Goal: Information Seeking & Learning: Learn about a topic

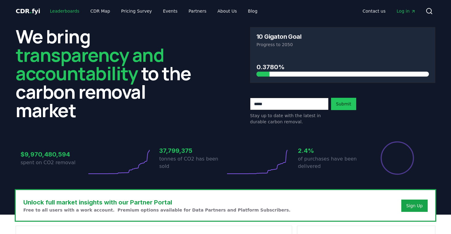
click at [63, 10] on link "Leaderboards" at bounding box center [64, 11] width 39 height 11
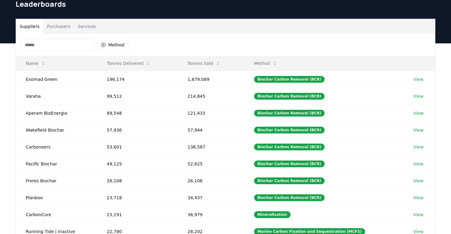
scroll to position [28, 0]
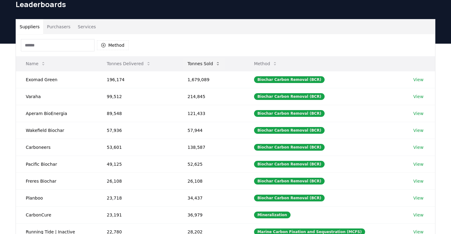
click at [204, 64] on button "Tonnes Sold" at bounding box center [204, 63] width 43 height 12
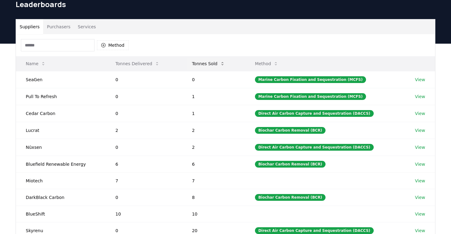
click at [204, 64] on button "Tonnes Sold" at bounding box center [208, 63] width 43 height 12
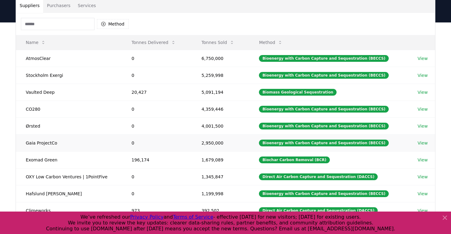
scroll to position [49, 0]
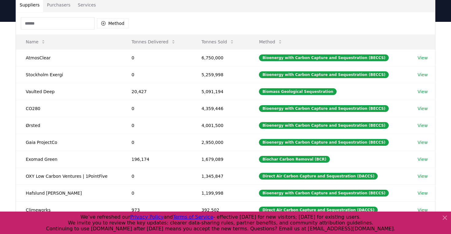
click at [91, 9] on button "Services" at bounding box center [86, 5] width 25 height 15
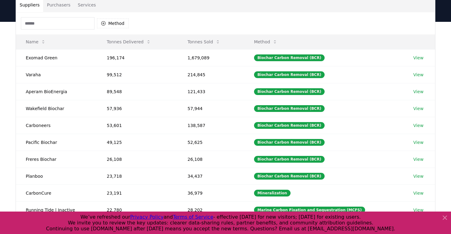
click at [34, 7] on button "Suppliers" at bounding box center [29, 5] width 27 height 15
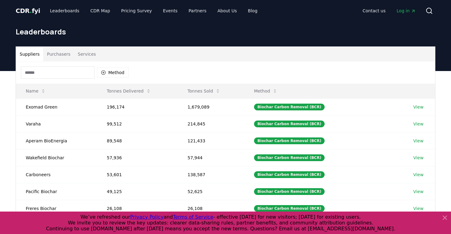
scroll to position [0, 0]
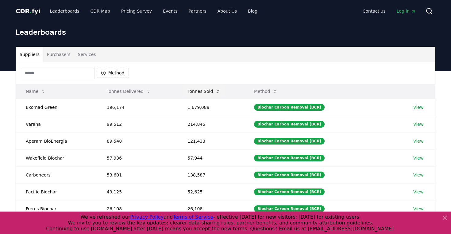
click at [203, 91] on button "Tonnes Sold" at bounding box center [204, 91] width 43 height 12
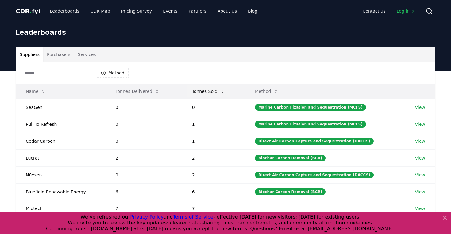
click at [204, 94] on button "Tonnes Sold" at bounding box center [208, 91] width 43 height 12
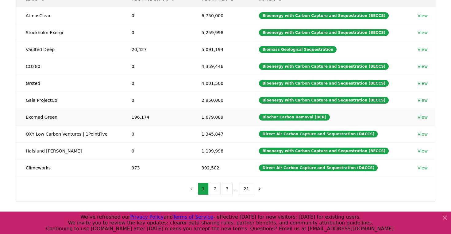
scroll to position [92, 0]
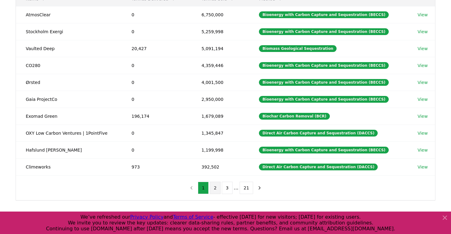
click at [216, 191] on button "2" at bounding box center [215, 187] width 11 height 12
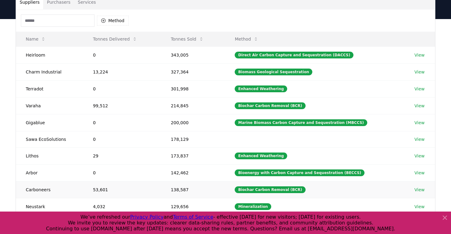
scroll to position [84, 0]
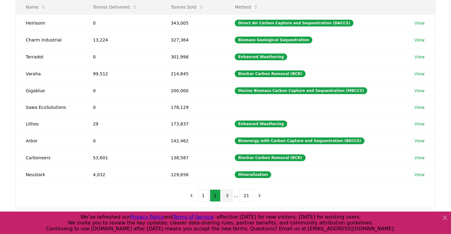
click at [227, 196] on button "3" at bounding box center [227, 195] width 11 height 12
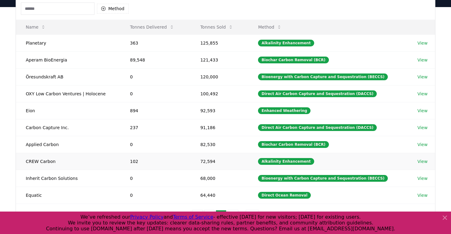
scroll to position [66, 0]
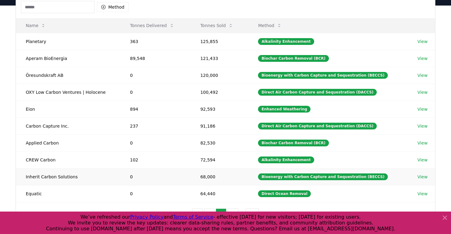
click at [419, 178] on link "View" at bounding box center [423, 176] width 10 height 6
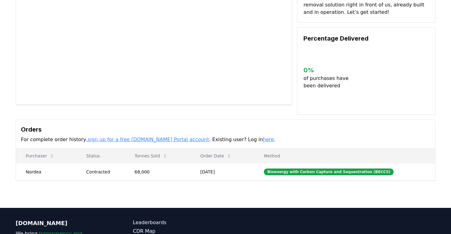
scroll to position [74, 0]
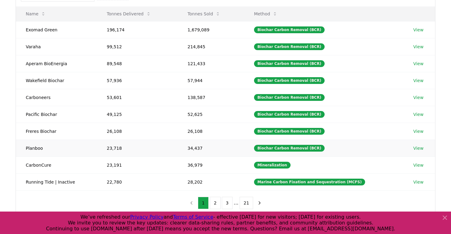
scroll to position [74, 0]
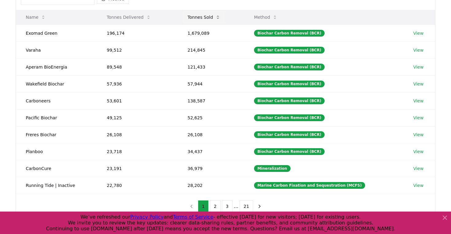
click at [202, 20] on button "Tonnes Sold" at bounding box center [204, 17] width 43 height 12
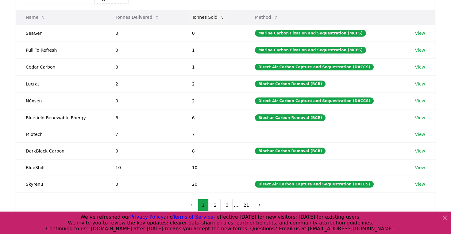
click at [202, 20] on button "Tonnes Sold" at bounding box center [208, 17] width 43 height 12
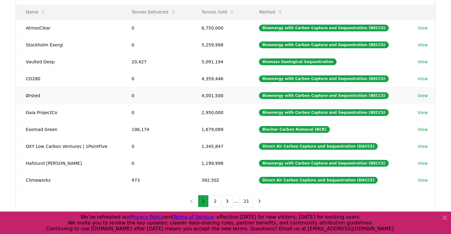
scroll to position [78, 0]
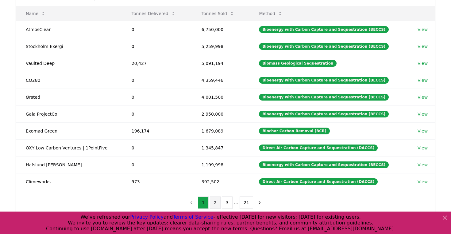
click at [216, 204] on button "2" at bounding box center [215, 202] width 11 height 12
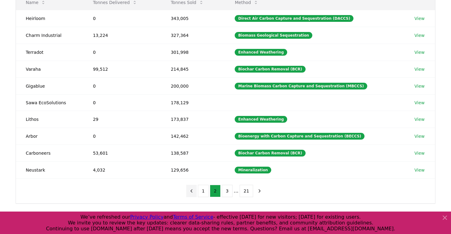
scroll to position [88, 0]
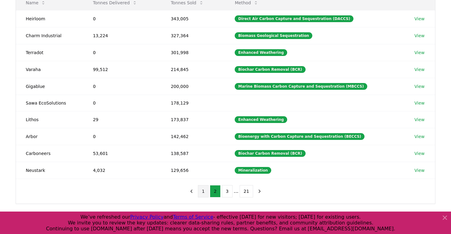
click at [204, 191] on button "1" at bounding box center [203, 191] width 11 height 12
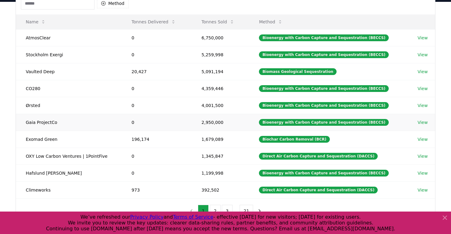
scroll to position [114, 0]
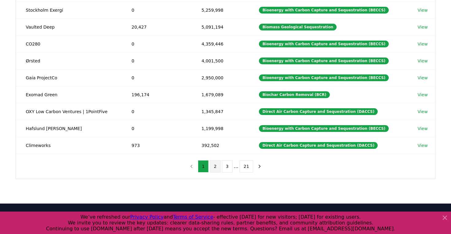
click at [217, 167] on button "2" at bounding box center [215, 166] width 11 height 12
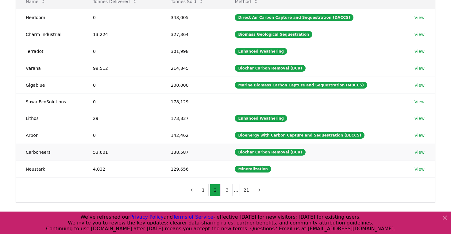
scroll to position [84, 0]
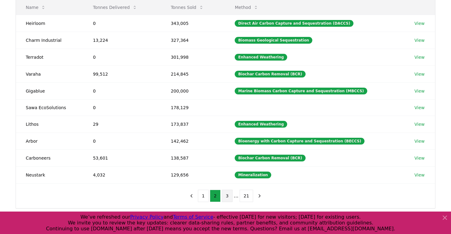
click at [233, 199] on button "3" at bounding box center [227, 195] width 11 height 12
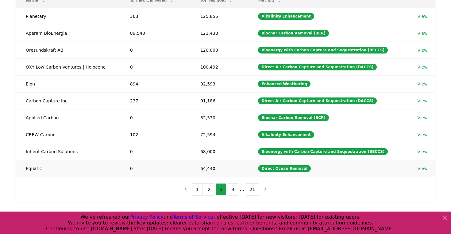
scroll to position [91, 0]
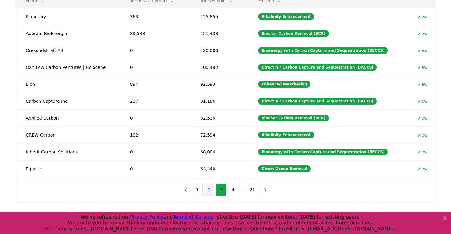
click at [210, 191] on button "2" at bounding box center [209, 189] width 11 height 12
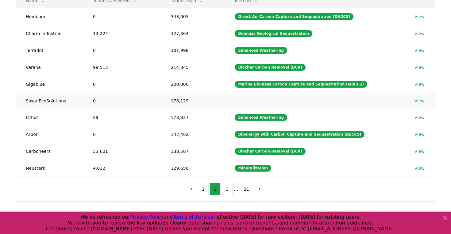
click at [420, 101] on link "View" at bounding box center [420, 101] width 10 height 6
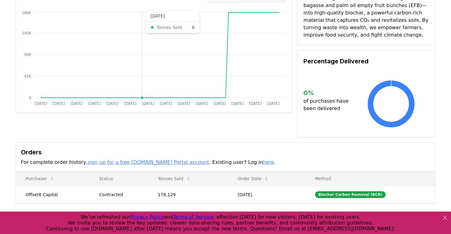
scroll to position [157, 0]
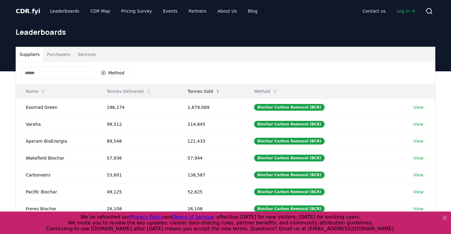
click at [209, 86] on button "Tonnes Sold" at bounding box center [204, 91] width 43 height 12
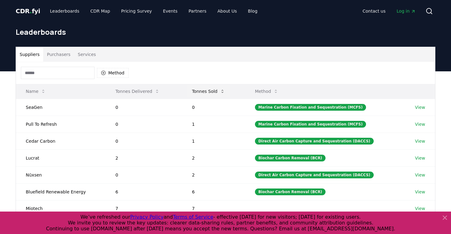
click at [209, 87] on button "Tonnes Sold" at bounding box center [208, 91] width 43 height 12
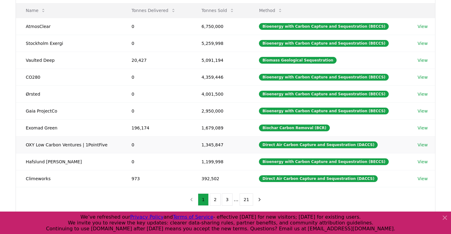
scroll to position [81, 0]
